Goal: Transaction & Acquisition: Download file/media

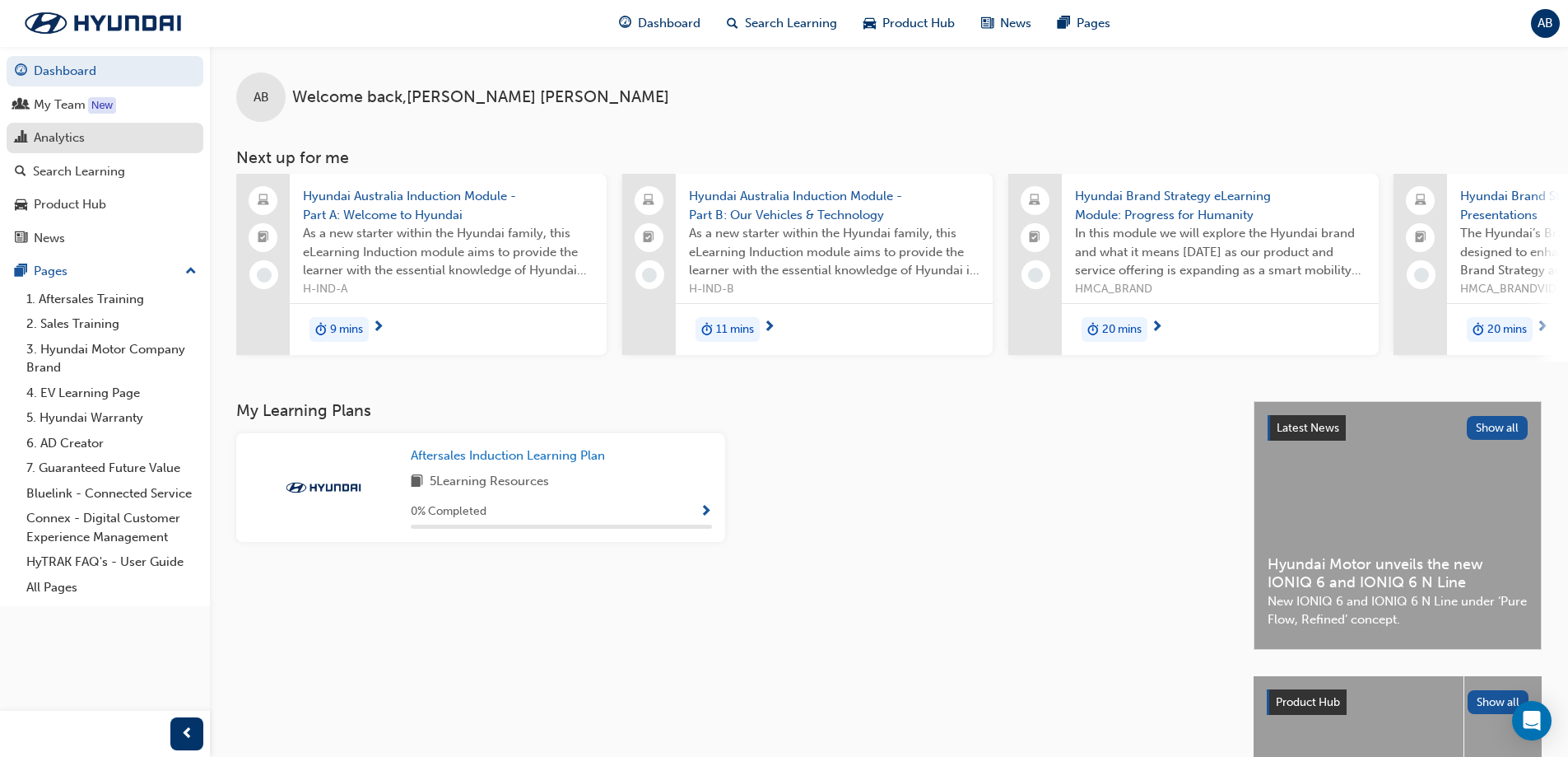
click at [59, 133] on div "Analytics" at bounding box center [59, 137] width 51 height 19
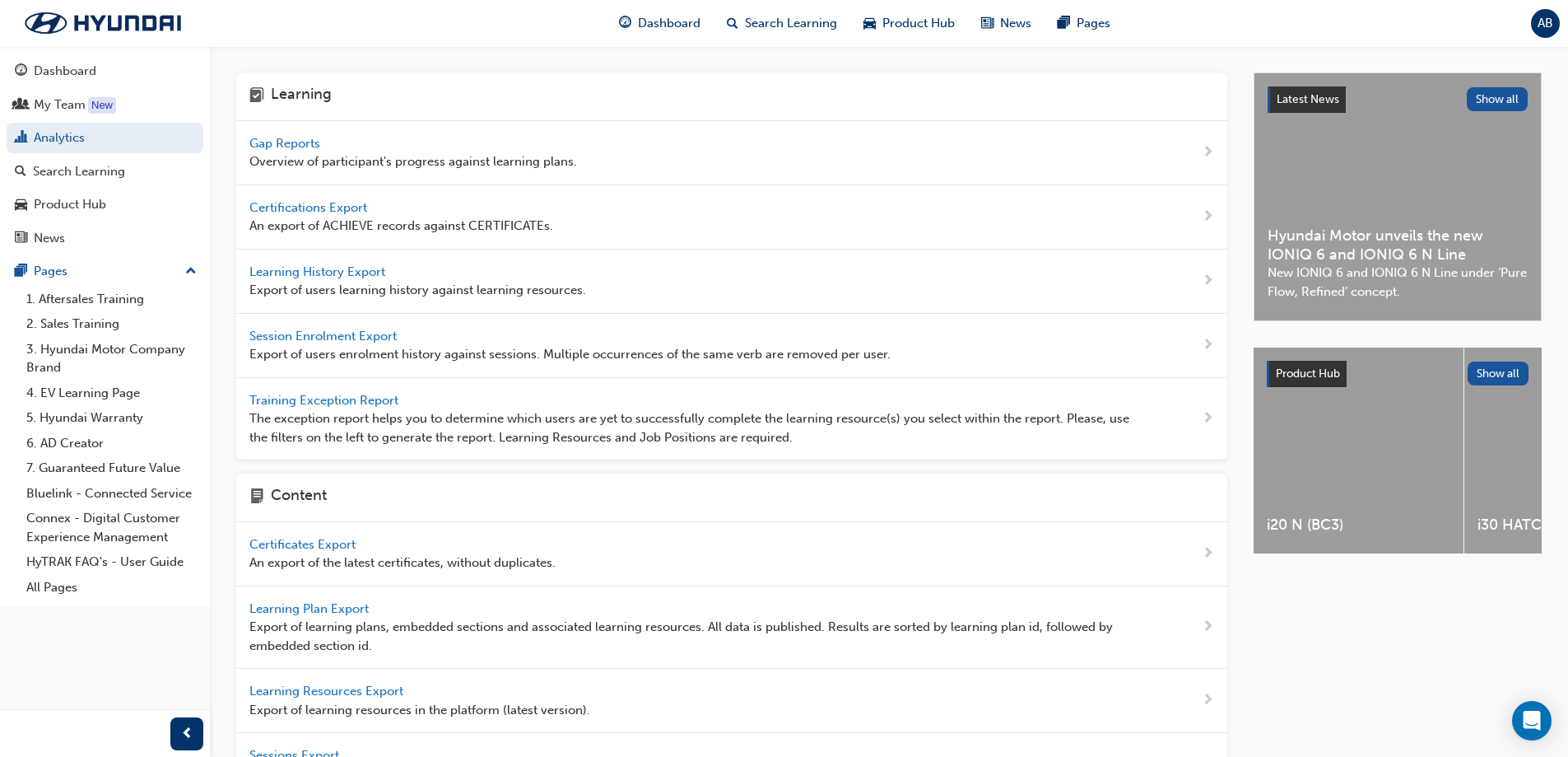
click at [366, 273] on span "Learning History Export" at bounding box center [318, 271] width 139 height 15
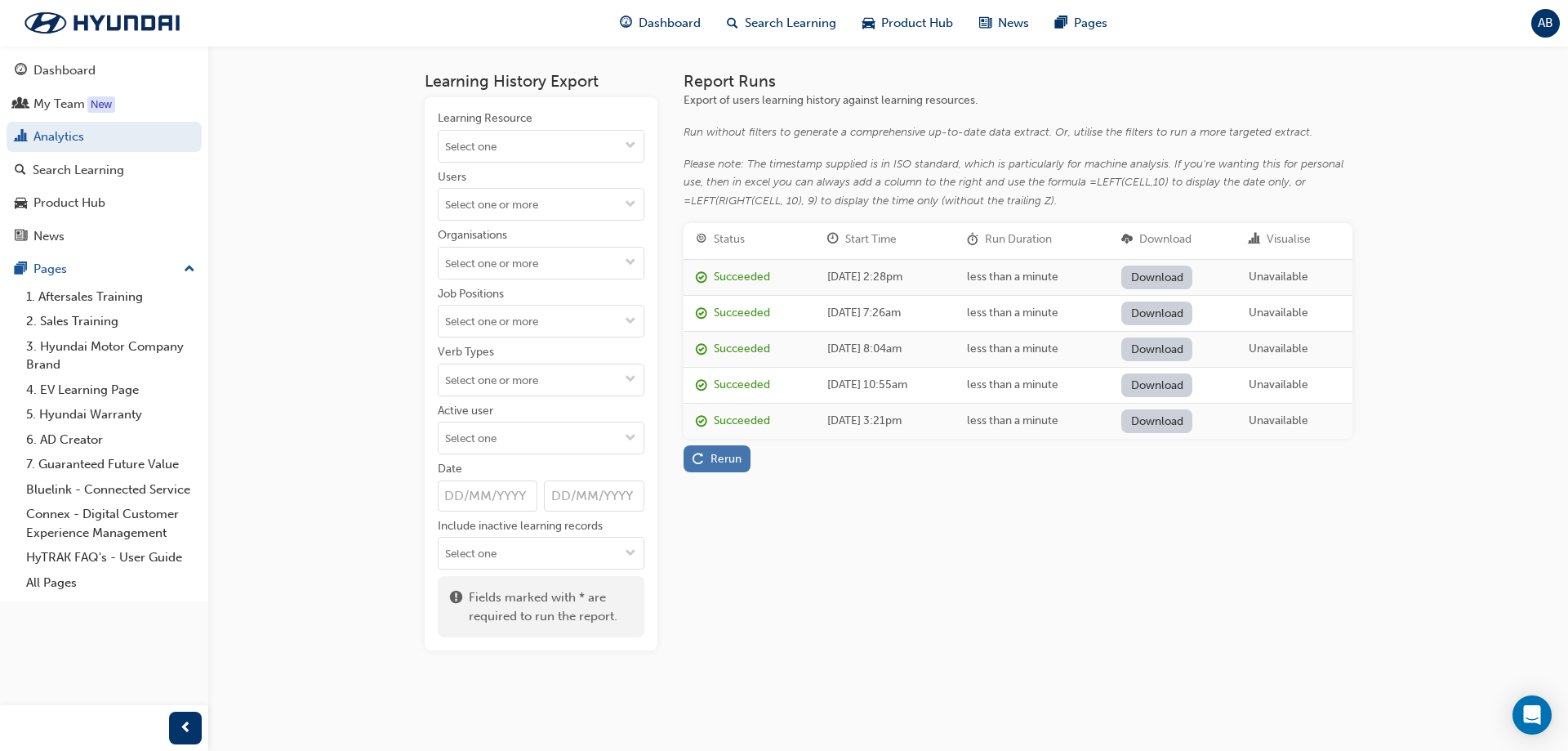
click at [728, 459] on div "Rerun" at bounding box center [726, 459] width 31 height 14
click at [1193, 281] on link "Download" at bounding box center [1156, 277] width 71 height 23
